Goal: Complete application form

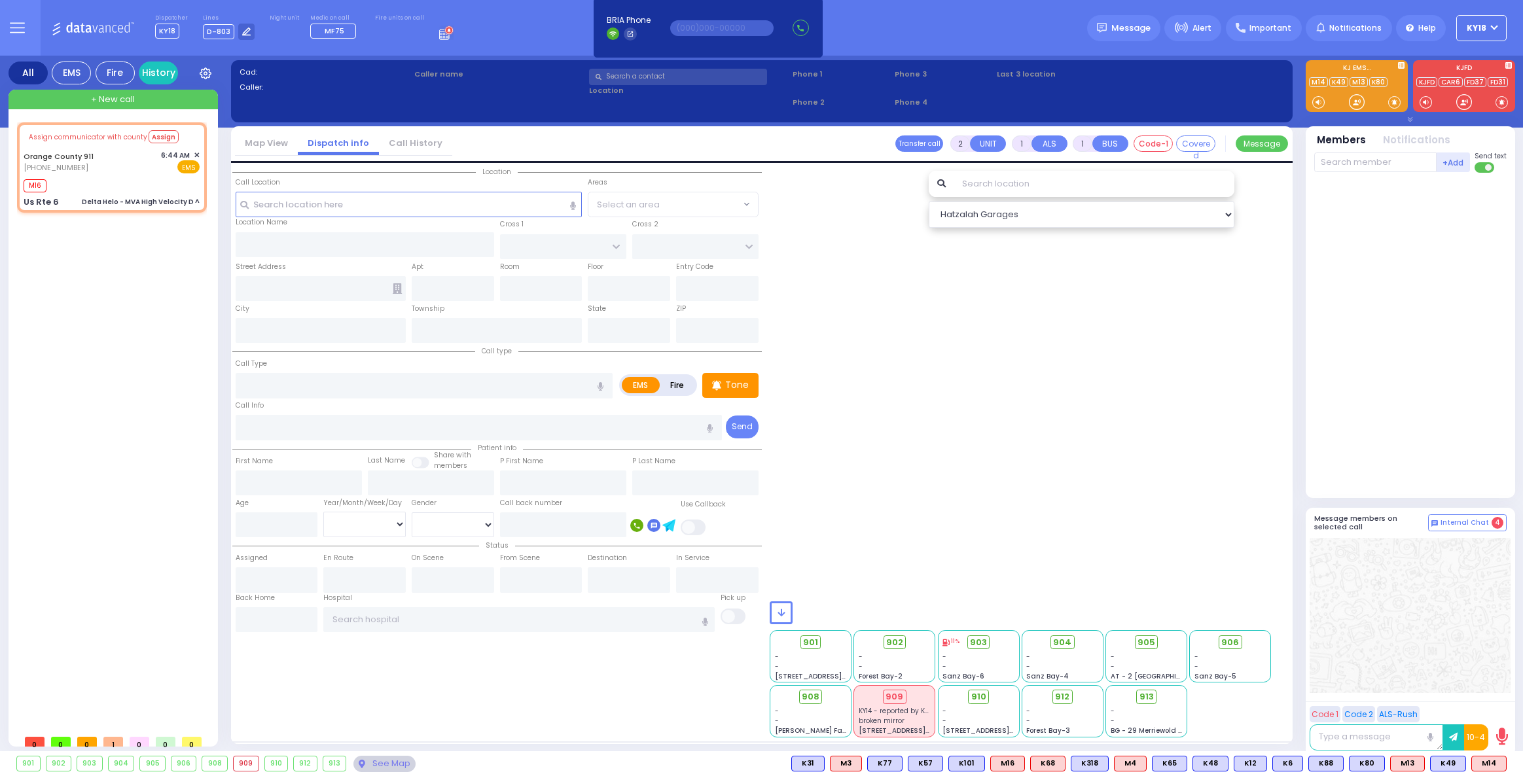
type input "6"
select select
type input "Delta Helo - MVA High Velocity D ^"
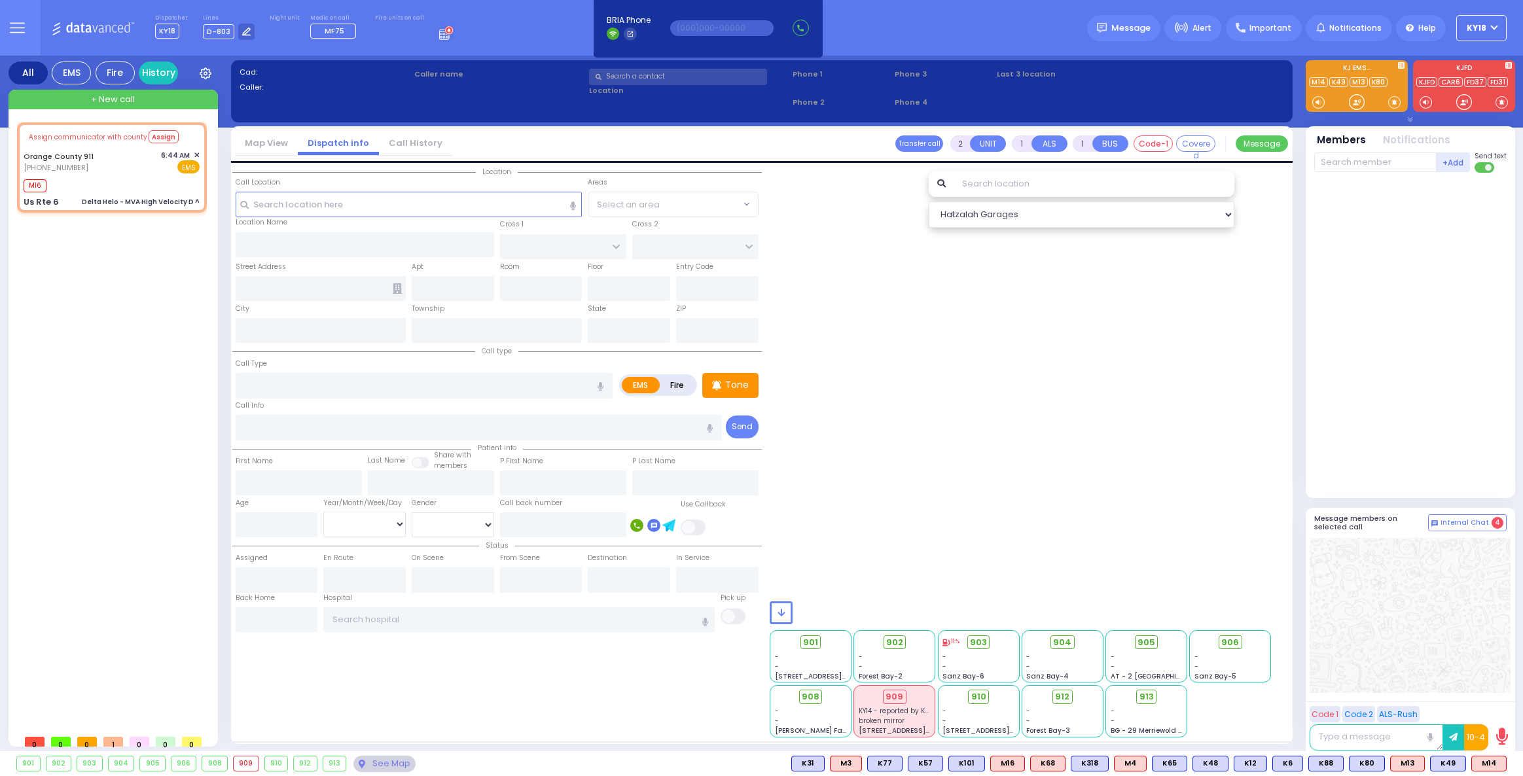
radio input "true"
type input "Nature: : Delta Helo - MVA High Velocity D ^ Address: : [GEOGRAPHIC_DATA]: : [G…"
select select
type input "06:48"
select select "Hatzalah Garages"
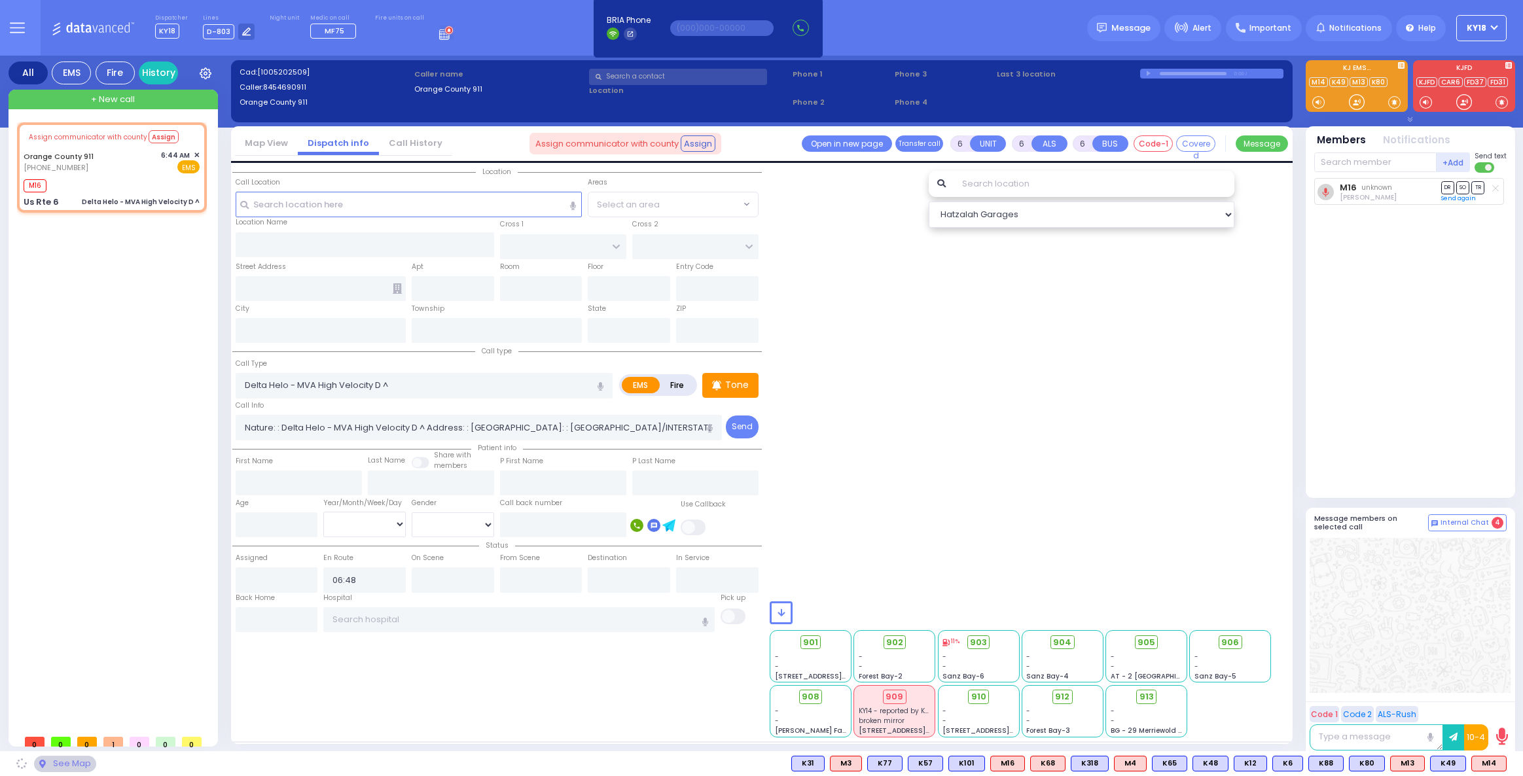
type input "Us Rte 6"
type input "Monroe"
type input "[US_STATE]"
type input "10928"
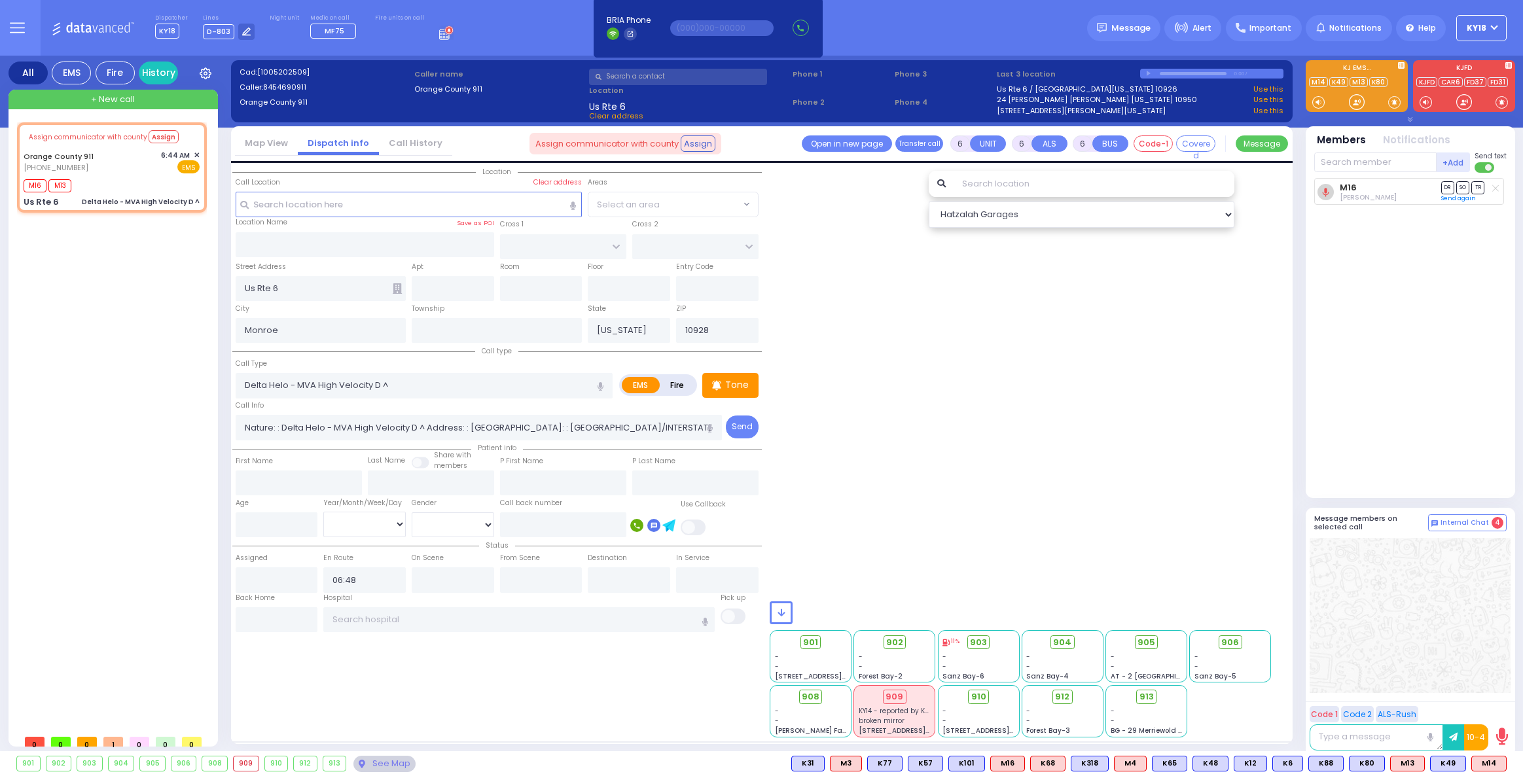
select select
radio input "true"
select select
select select "Hatzalah Garages"
